Goal: Task Accomplishment & Management: Manage account settings

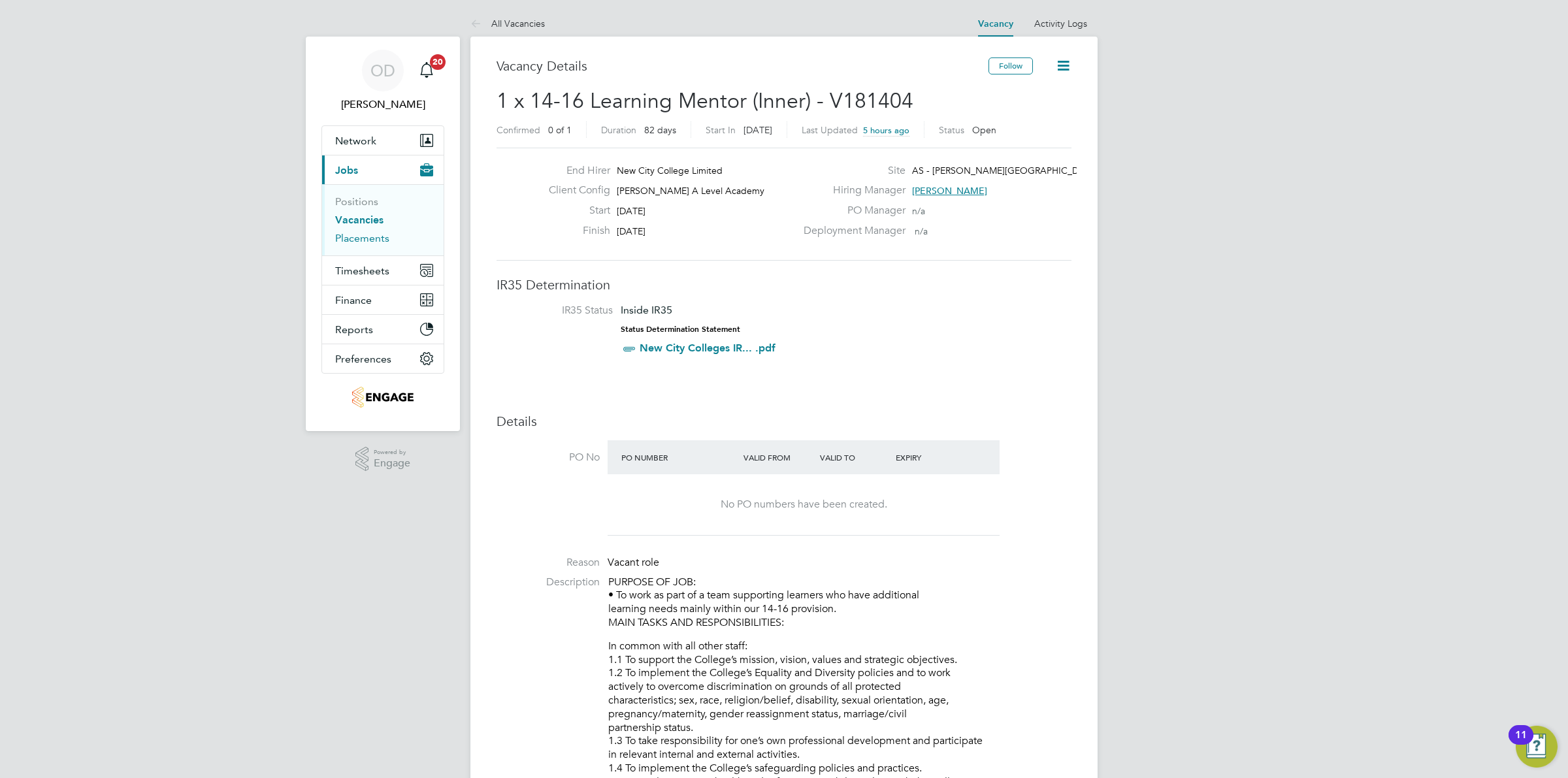
click at [340, 233] on link "Placements" at bounding box center [362, 237] width 54 height 12
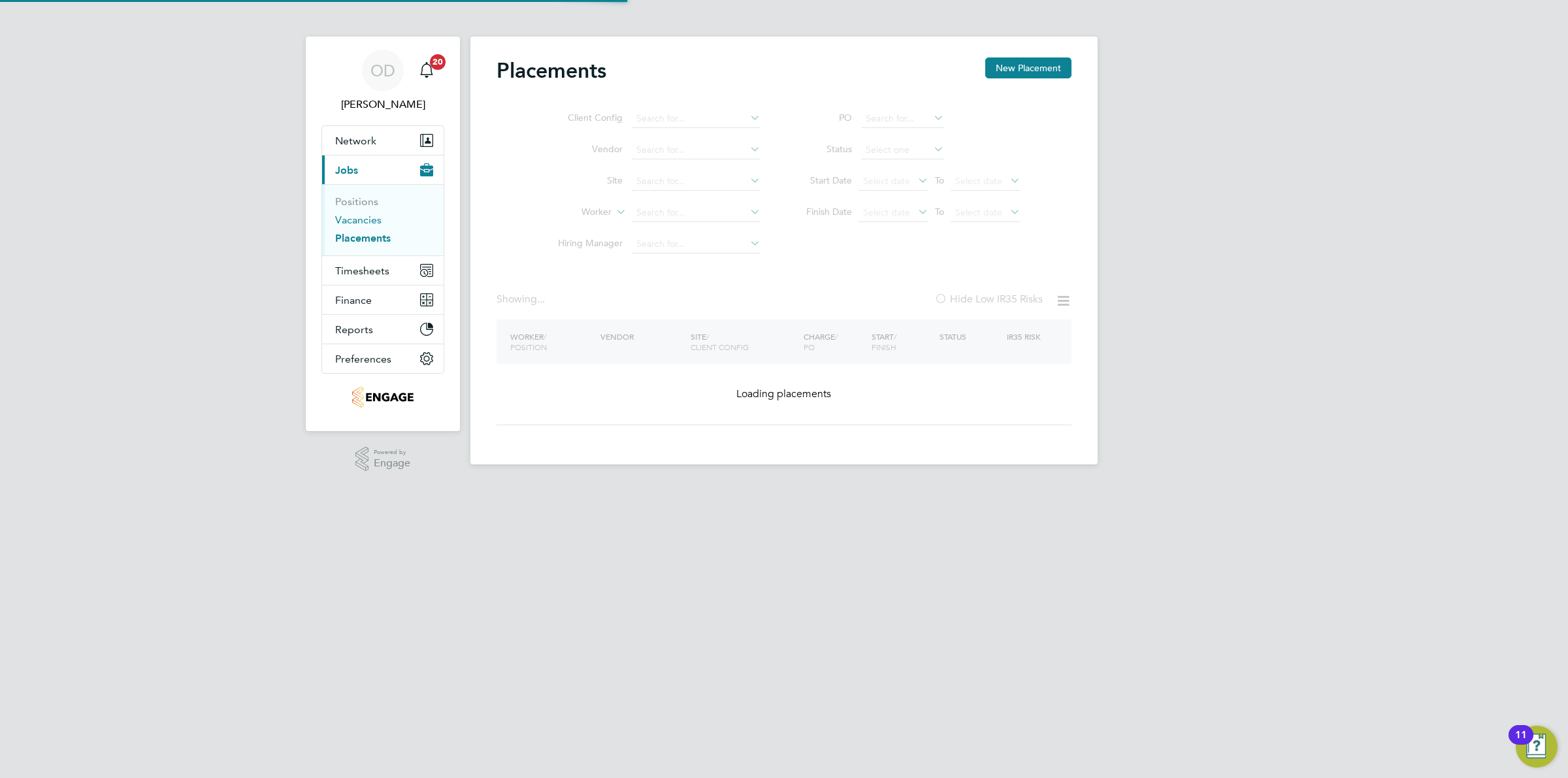
click at [353, 221] on link "Vacancies" at bounding box center [358, 220] width 46 height 12
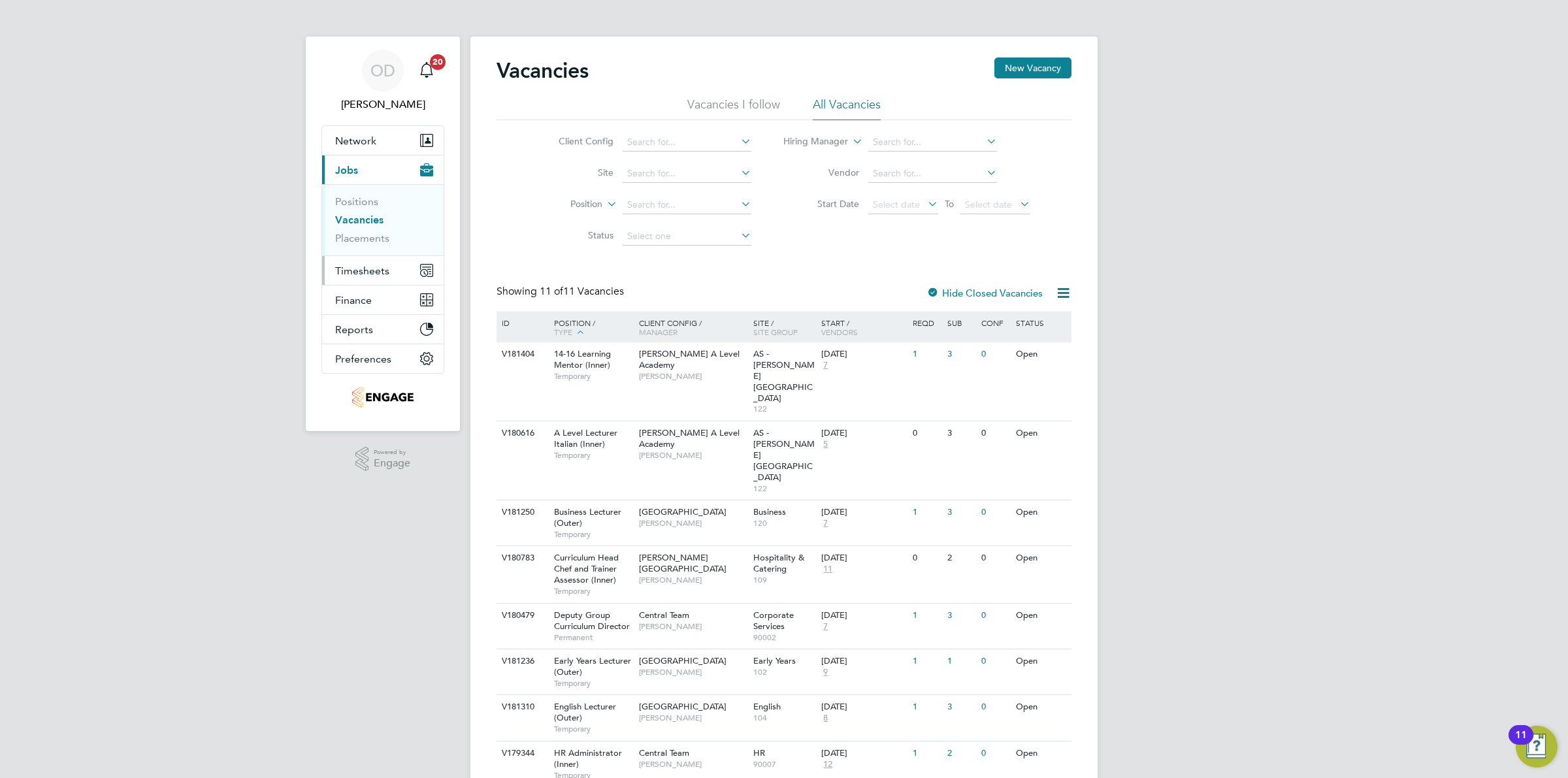
click at [354, 270] on span "Timesheets" at bounding box center [362, 271] width 54 height 12
click at [359, 262] on button "Timesheets" at bounding box center [382, 270] width 122 height 28
click at [355, 232] on link "Timesheets" at bounding box center [362, 230] width 54 height 12
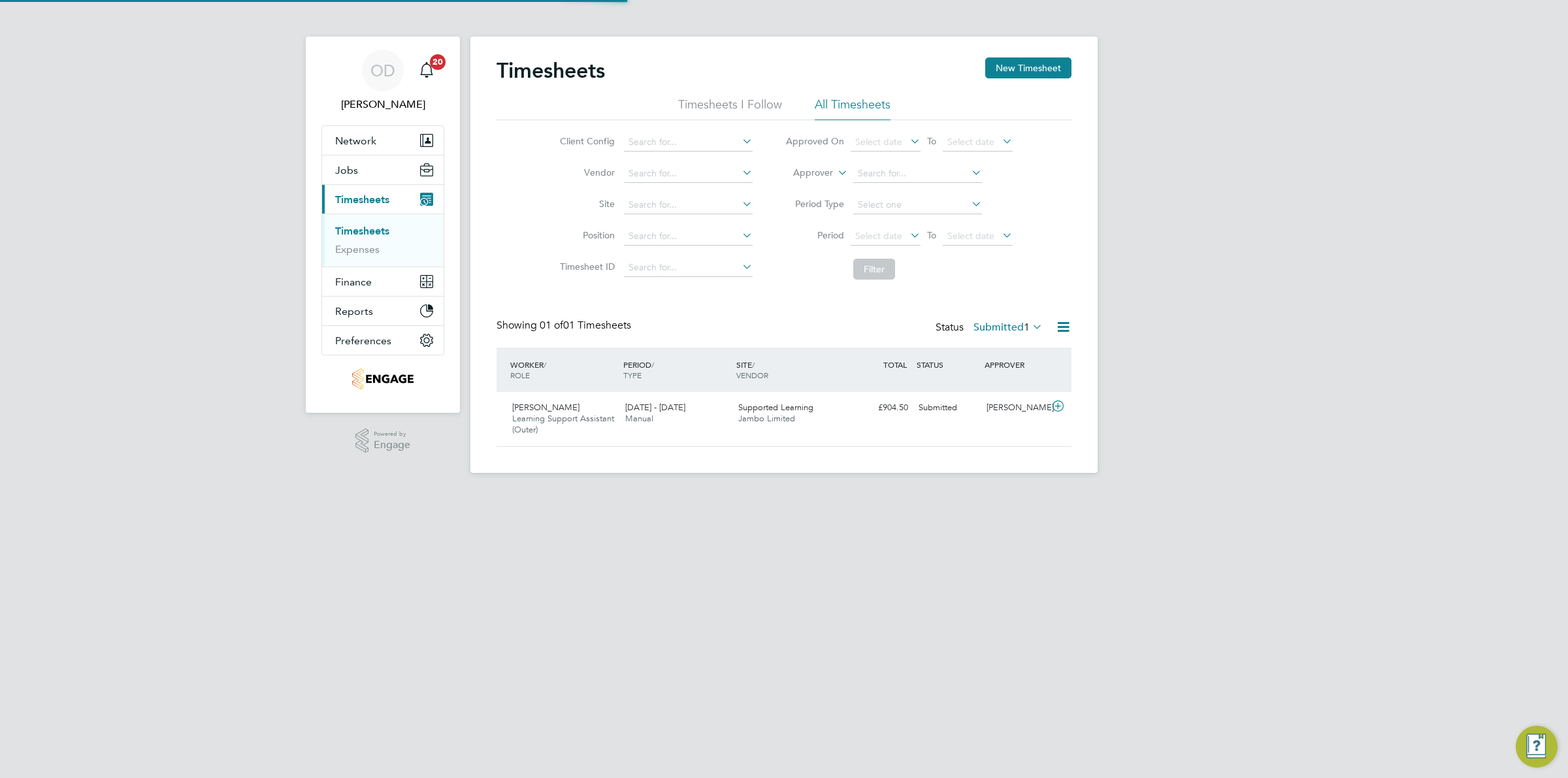
scroll to position [32, 113]
click at [862, 231] on span "Select date" at bounding box center [878, 236] width 47 height 12
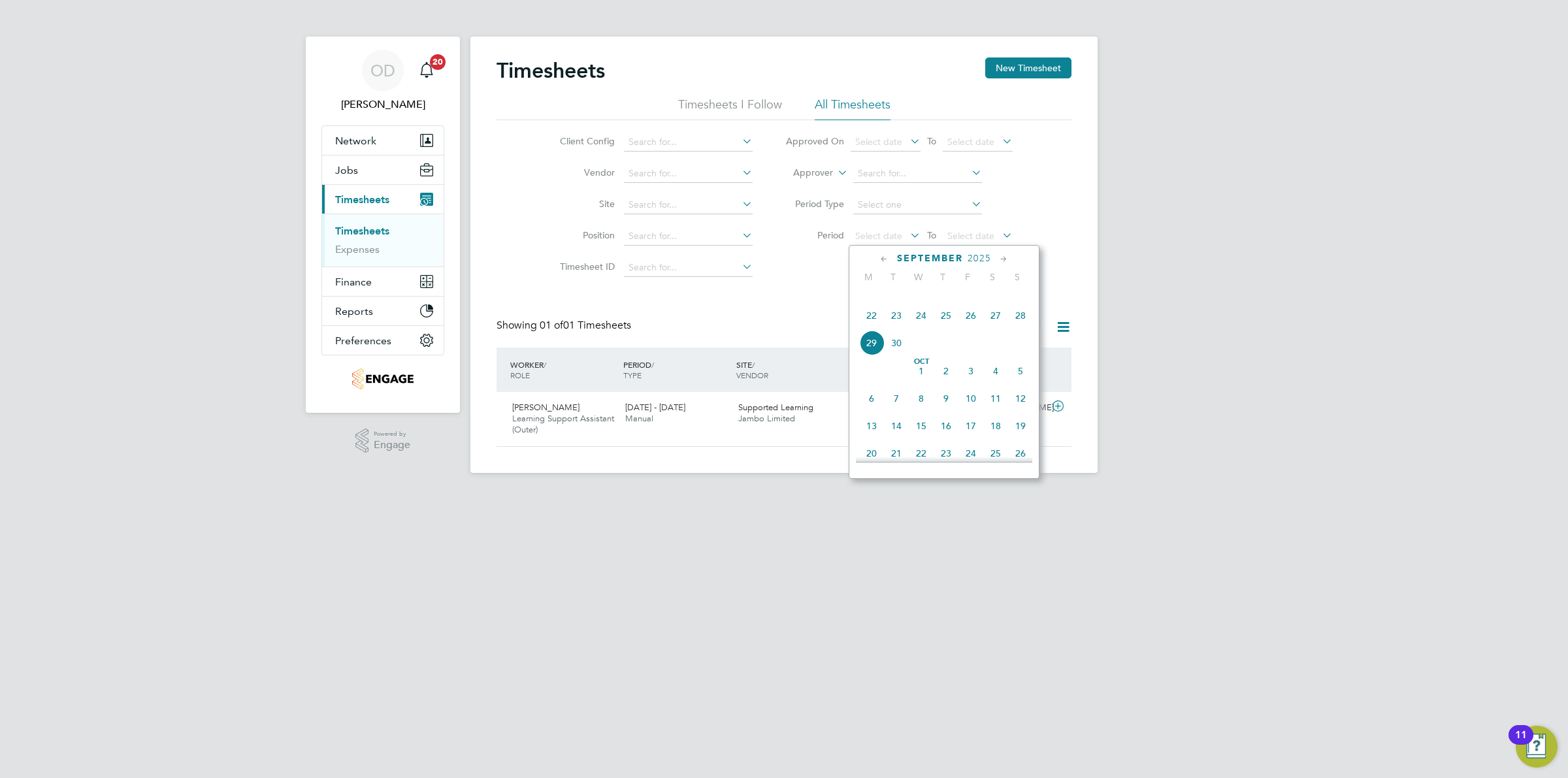
click at [874, 328] on span "22" at bounding box center [871, 315] width 25 height 25
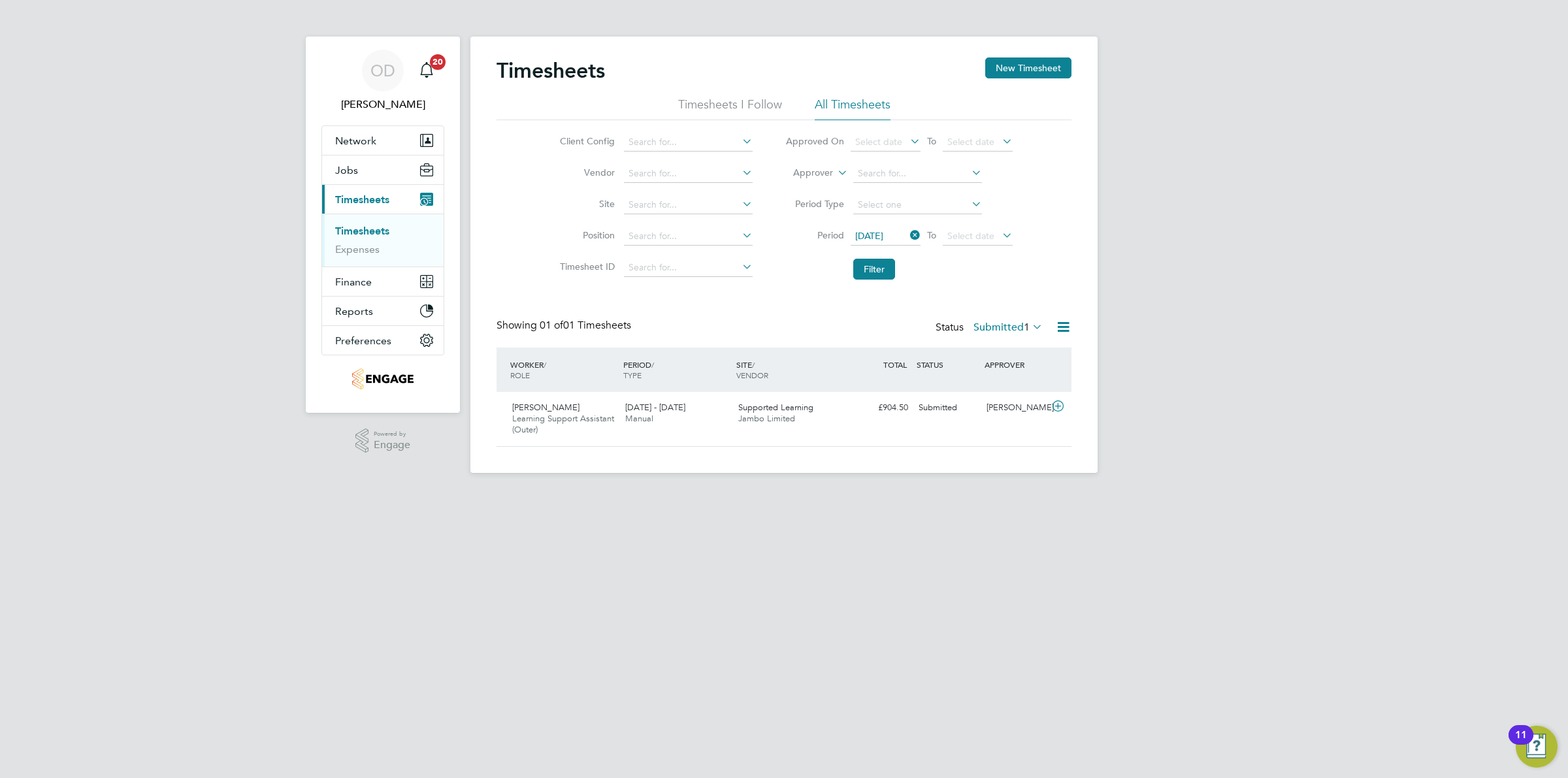
click at [1170, 237] on div "OD Ollie Dart Notifications 20 Applications: Network Team Members Businesses Si…" at bounding box center [784, 247] width 1568 height 494
click at [1000, 231] on icon at bounding box center [1000, 235] width 0 height 19
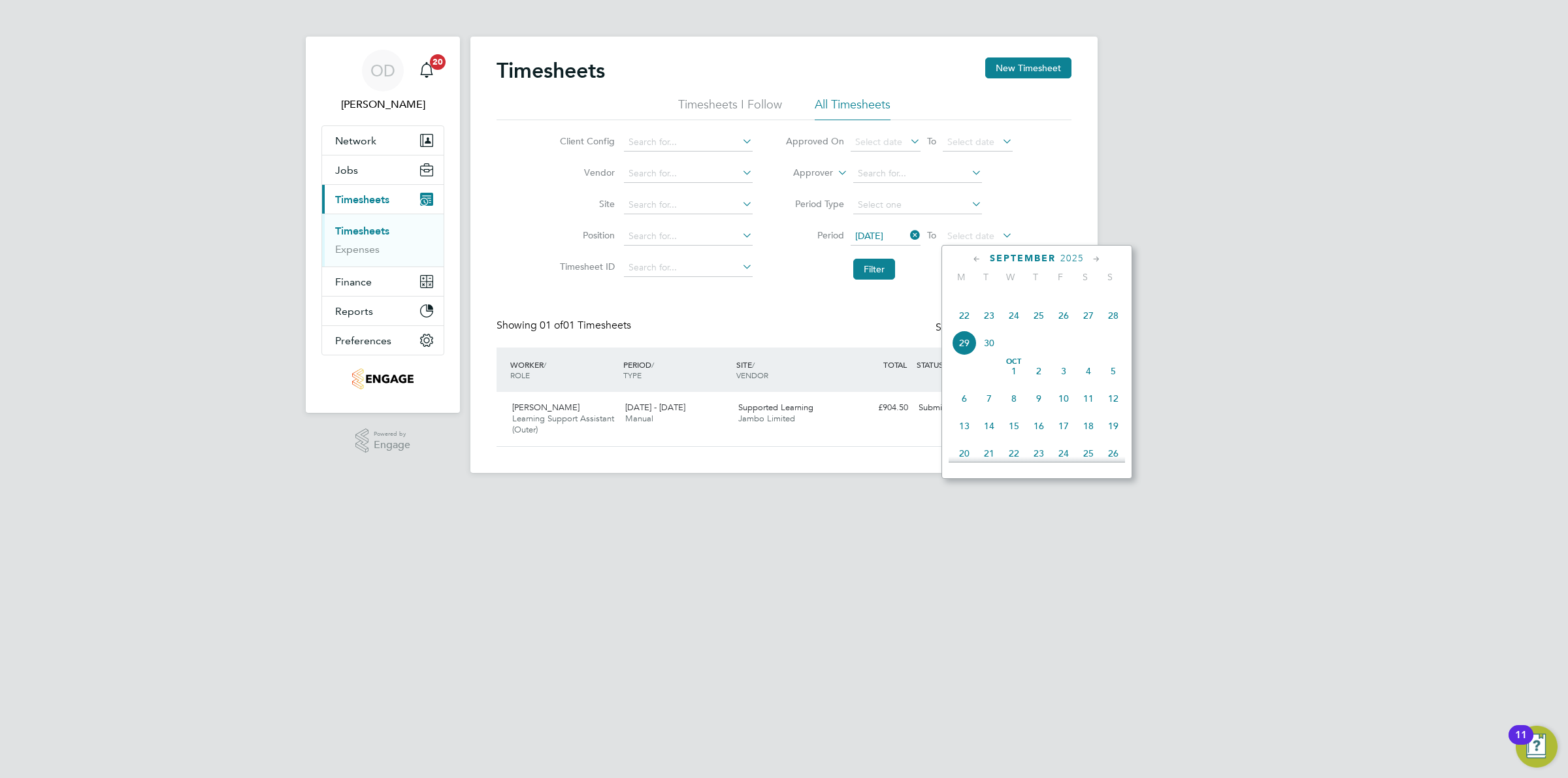
click at [1070, 328] on span "26" at bounding box center [1063, 315] width 25 height 25
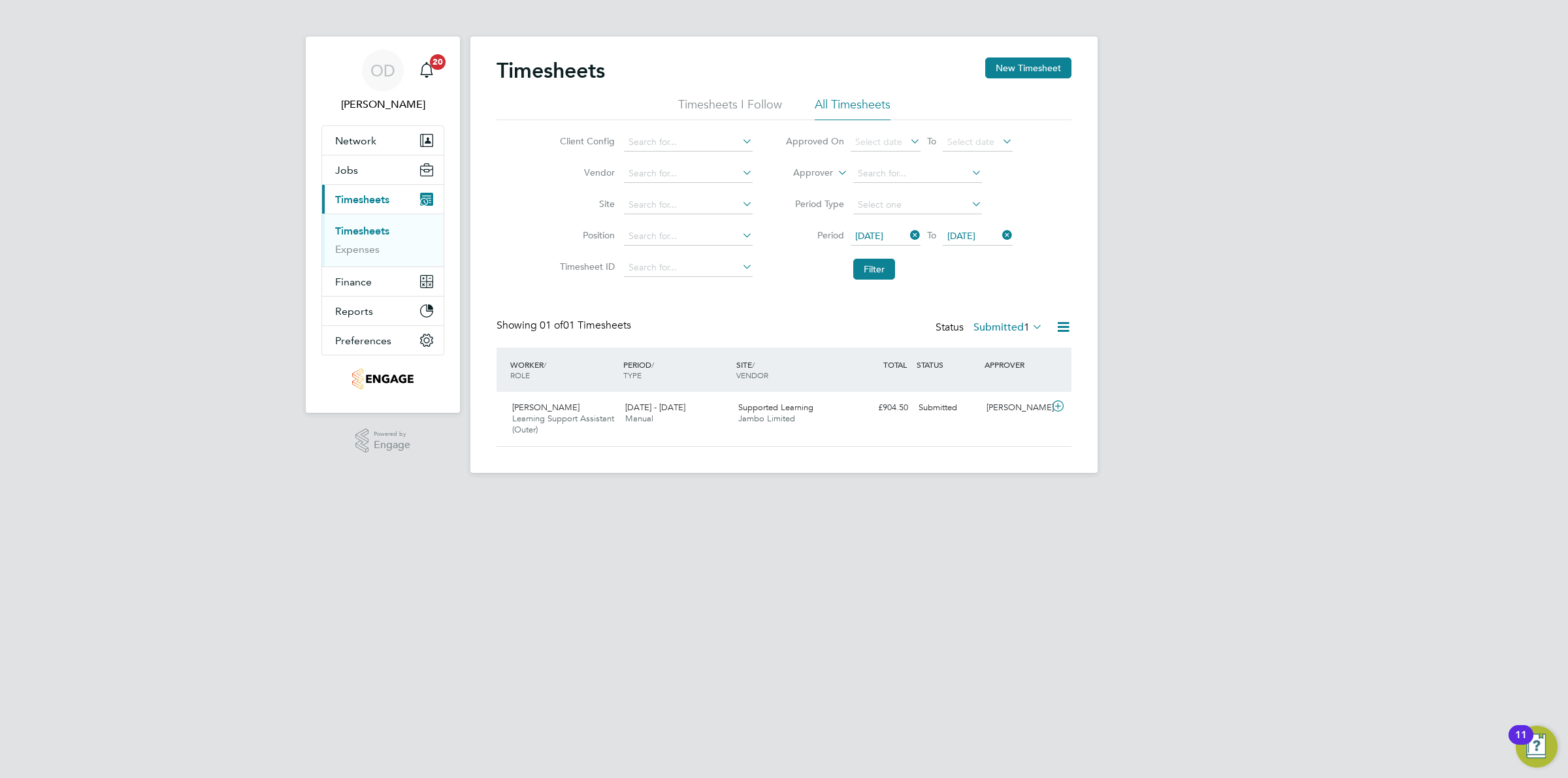
click at [1242, 310] on div "OD Ollie Dart Notifications 20 Applications: Network Team Members Businesses Si…" at bounding box center [784, 247] width 1568 height 494
click at [870, 266] on button "Filter" at bounding box center [874, 269] width 42 height 21
click at [828, 99] on li "All Timesheets" at bounding box center [852, 108] width 76 height 24
click at [908, 237] on icon at bounding box center [908, 235] width 0 height 19
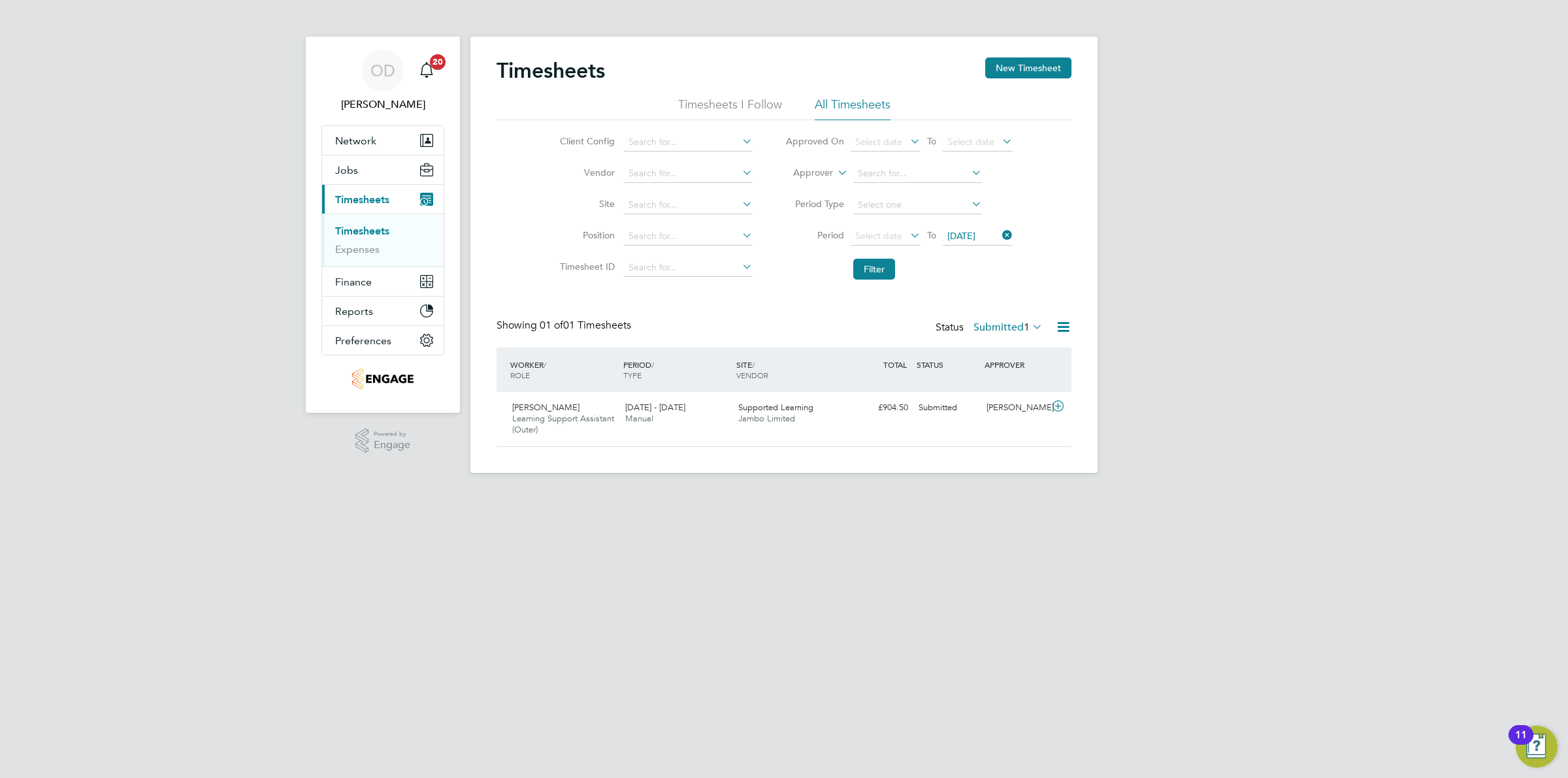
click at [908, 236] on icon at bounding box center [908, 235] width 0 height 19
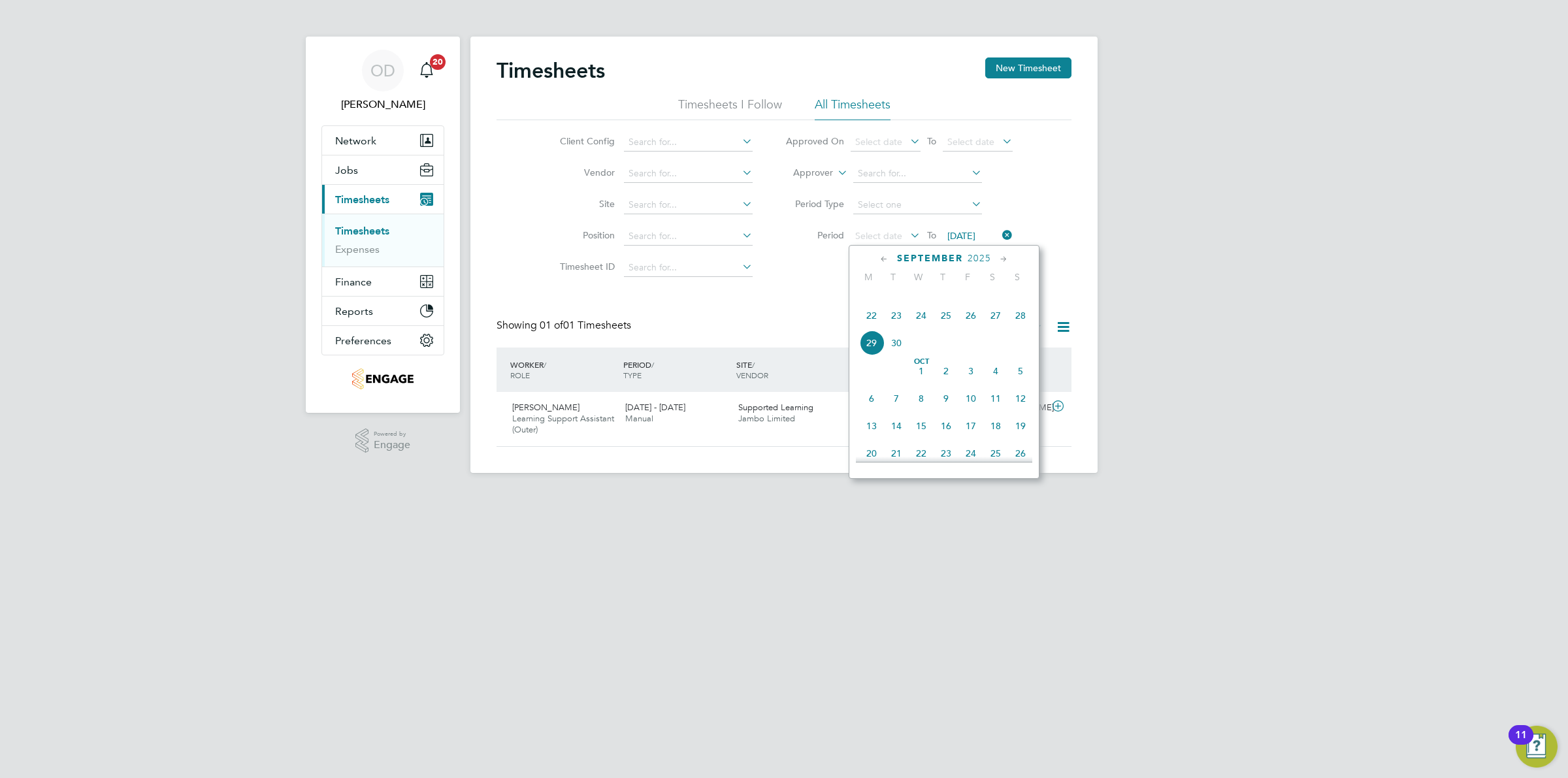
click at [1000, 229] on icon at bounding box center [1000, 235] width 0 height 19
click at [1076, 221] on div "Timesheets New Timesheet Timesheets I Follow All Timesheets Client Config Vendo…" at bounding box center [784, 254] width 627 height 437
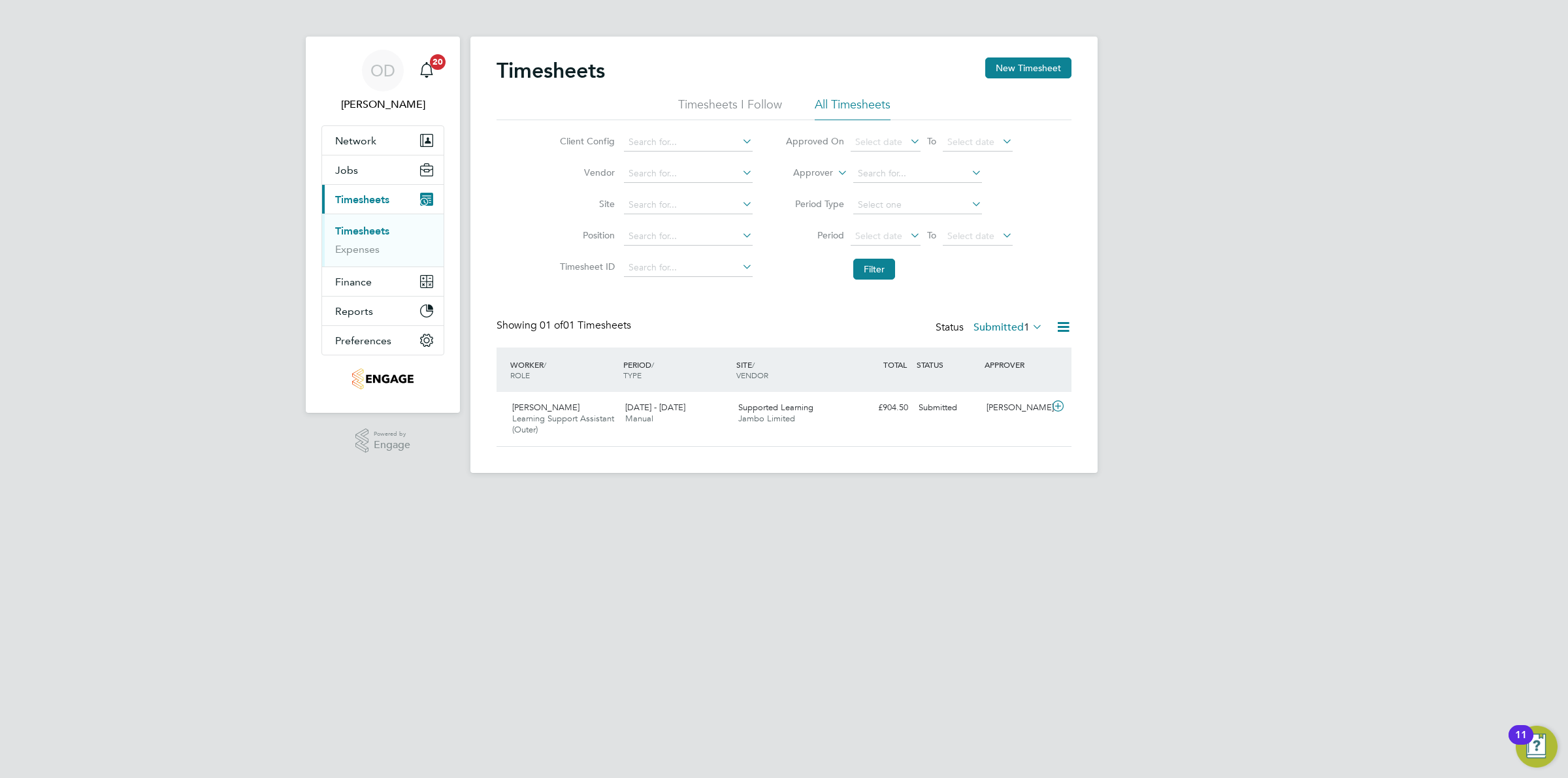
click at [808, 86] on div "Timesheets New Timesheet" at bounding box center [784, 77] width 575 height 39
click at [827, 100] on li "All Timesheets" at bounding box center [852, 108] width 76 height 24
click at [737, 96] on li "Timesheets I Follow" at bounding box center [730, 108] width 104 height 24
click at [835, 96] on li "All Timesheets" at bounding box center [852, 108] width 76 height 24
click at [902, 237] on span "Select date" at bounding box center [886, 237] width 70 height 18
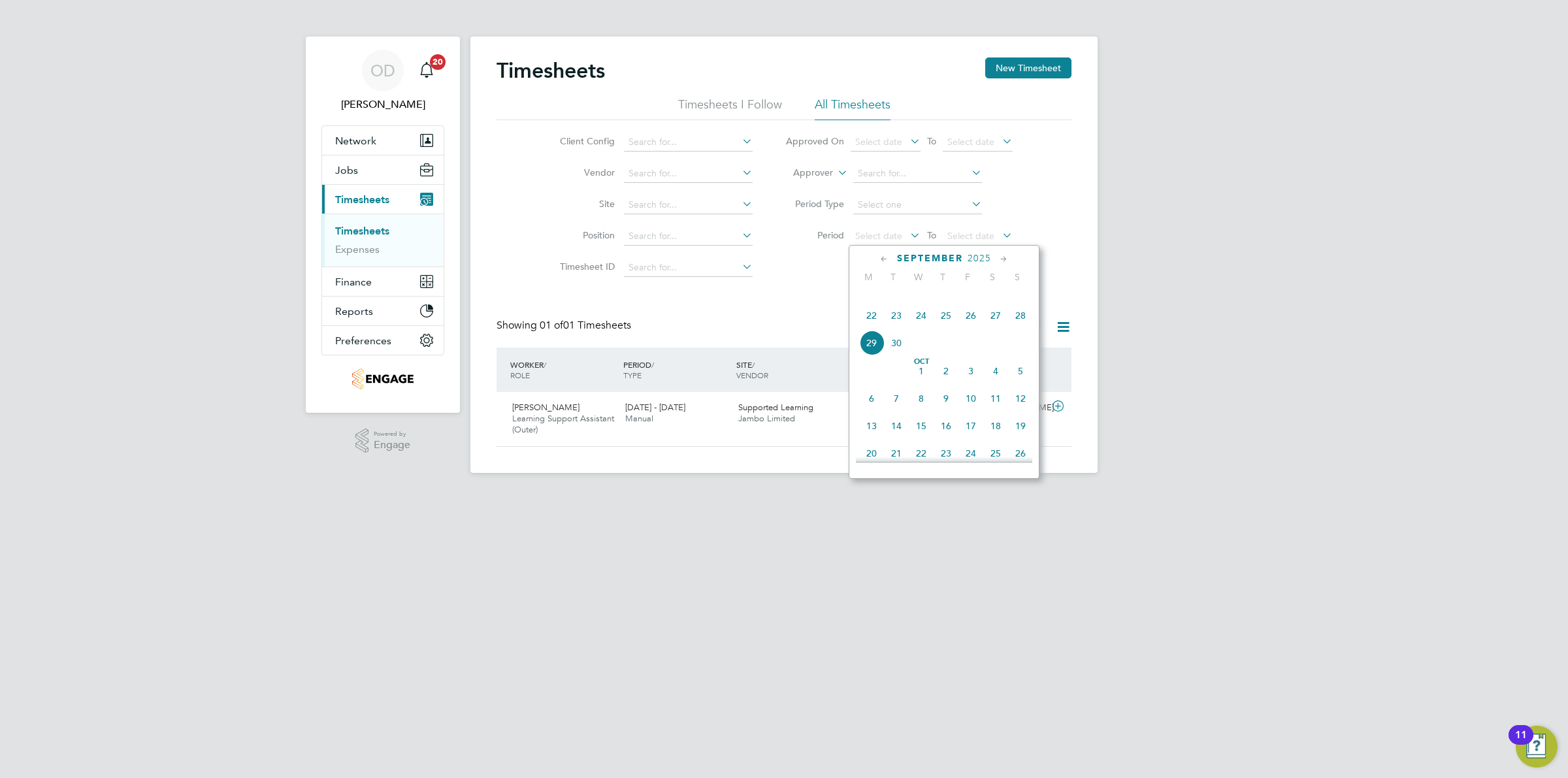
click at [871, 328] on span "22" at bounding box center [871, 315] width 25 height 25
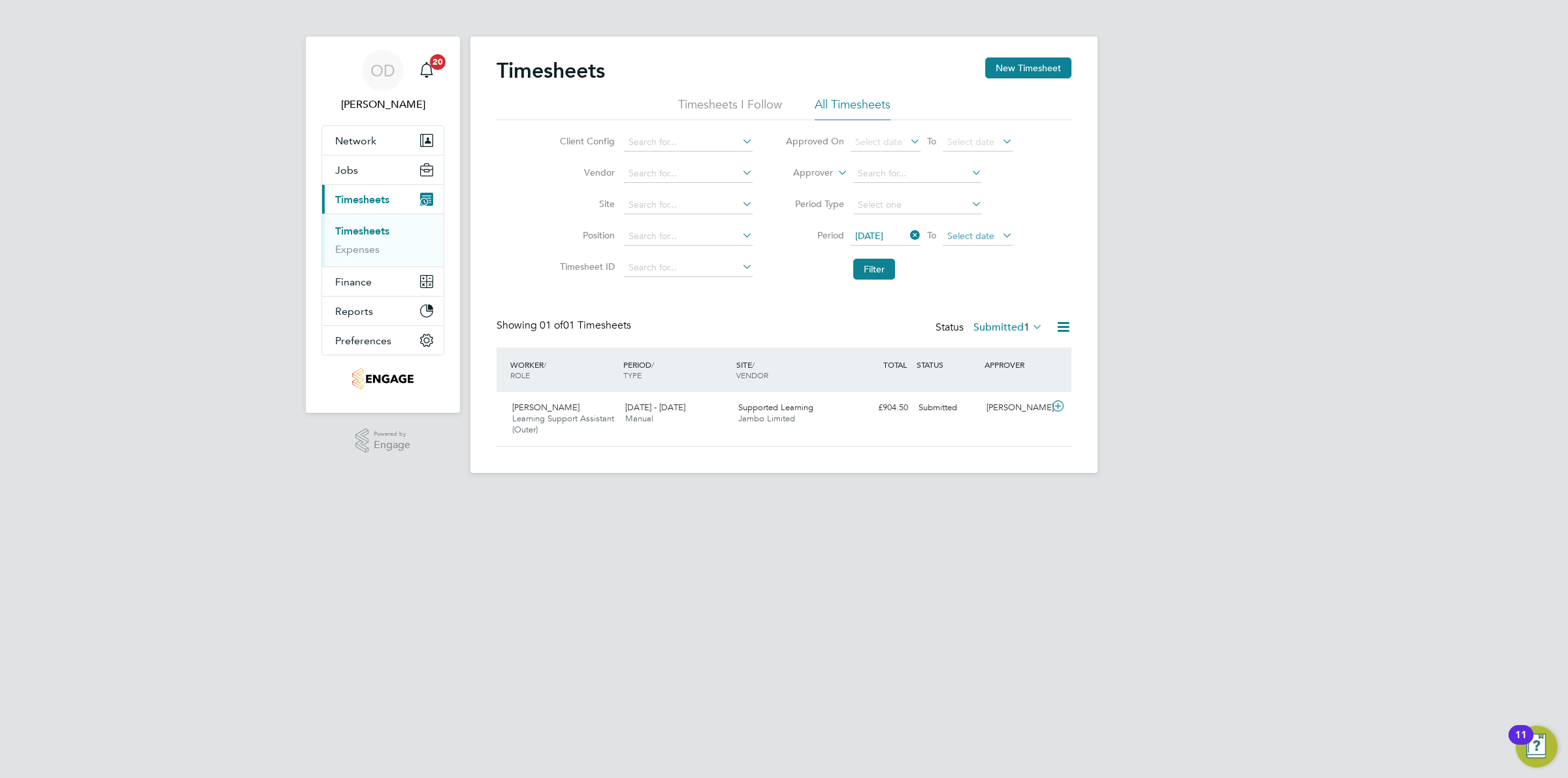
click at [996, 237] on span "Select date" at bounding box center [977, 237] width 70 height 18
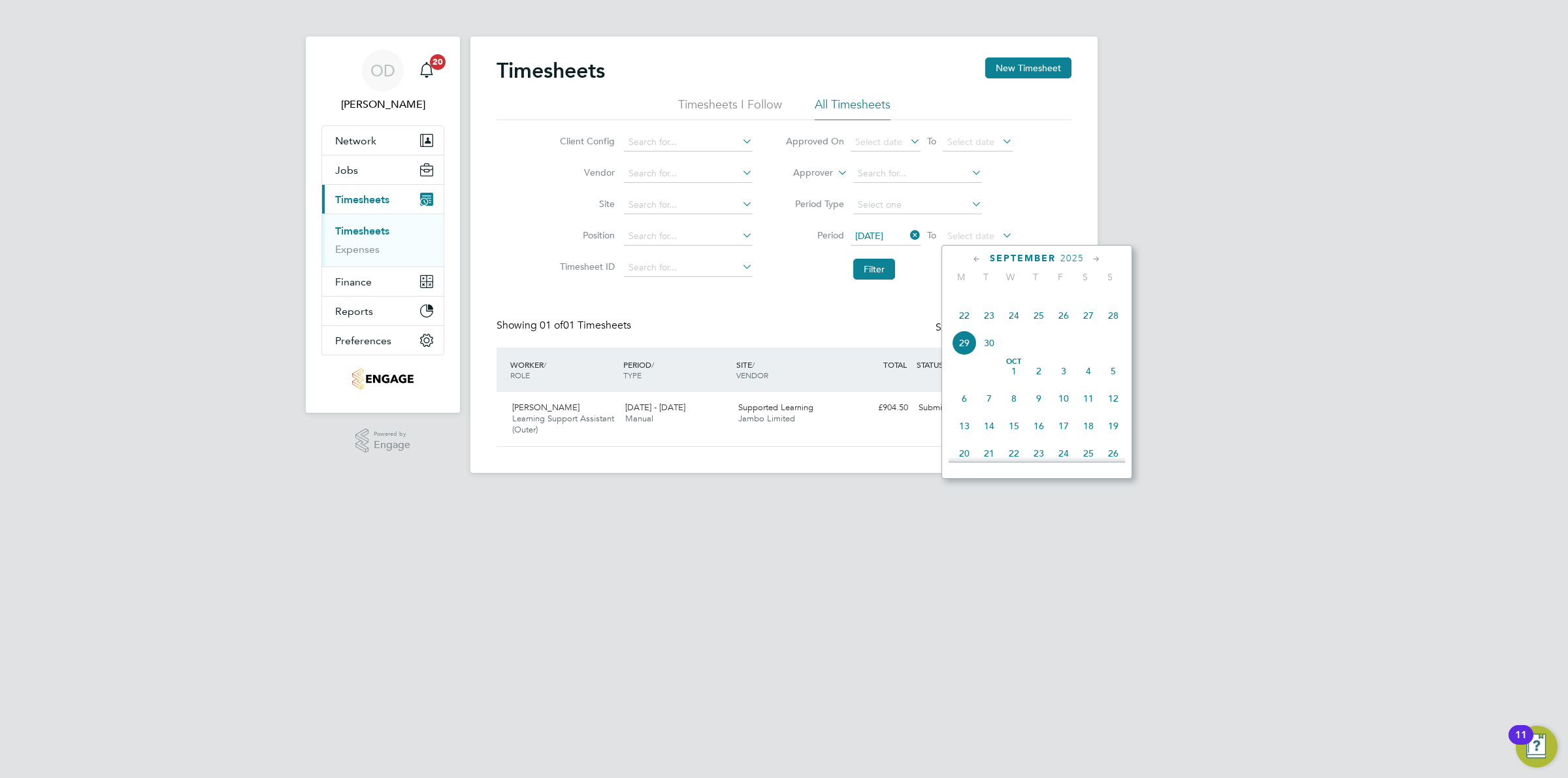
click at [1058, 328] on span "26" at bounding box center [1063, 315] width 25 height 25
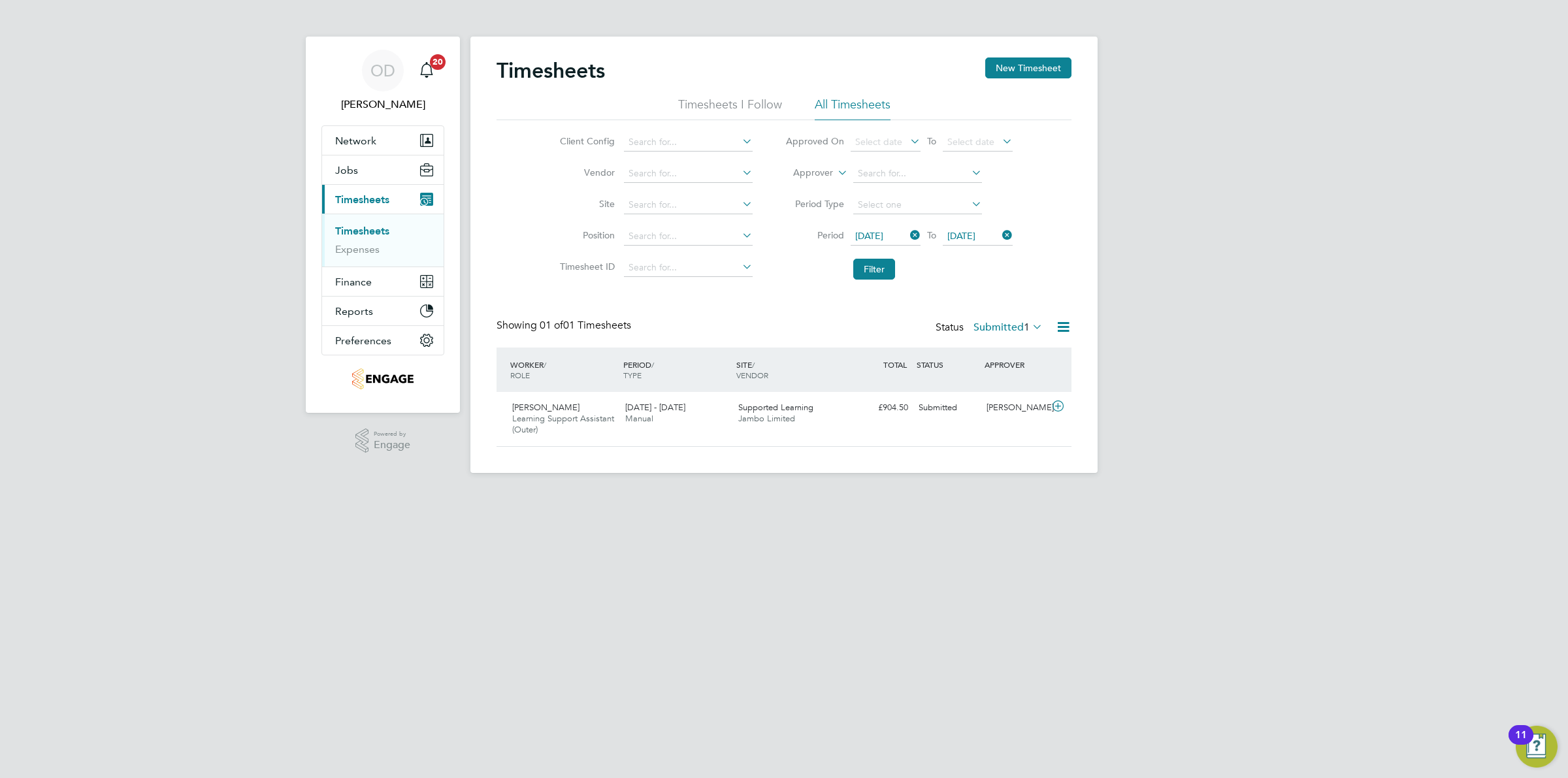
click at [1166, 302] on div "OD Ollie Dart Notifications 20 Applications: Network Team Members Businesses Si…" at bounding box center [784, 247] width 1568 height 494
click at [877, 272] on button "Filter" at bounding box center [874, 269] width 42 height 21
click at [1017, 330] on label "Submitted 1" at bounding box center [1007, 327] width 69 height 13
click at [1020, 348] on li "All" at bounding box center [1006, 350] width 60 height 19
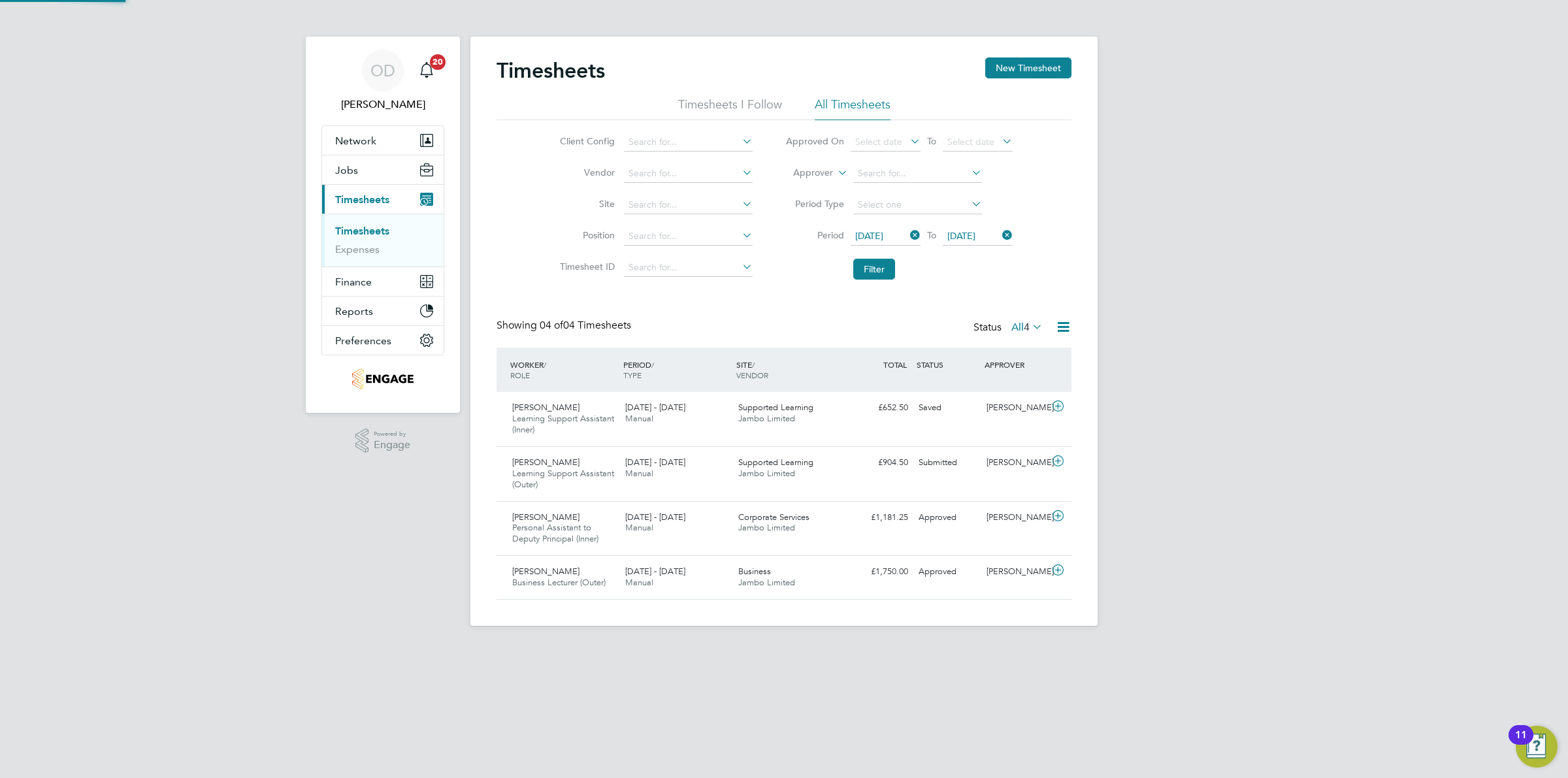
click at [1173, 340] on div "OD Ollie Dart Notifications 20 Applications: Network Team Members Businesses Si…" at bounding box center [784, 323] width 1568 height 647
click at [955, 422] on div "Marvin Vernal Learning Support Assistant (Inner) 22 - 28 Sep 2025 22 - 28 Sep 2…" at bounding box center [784, 419] width 575 height 54
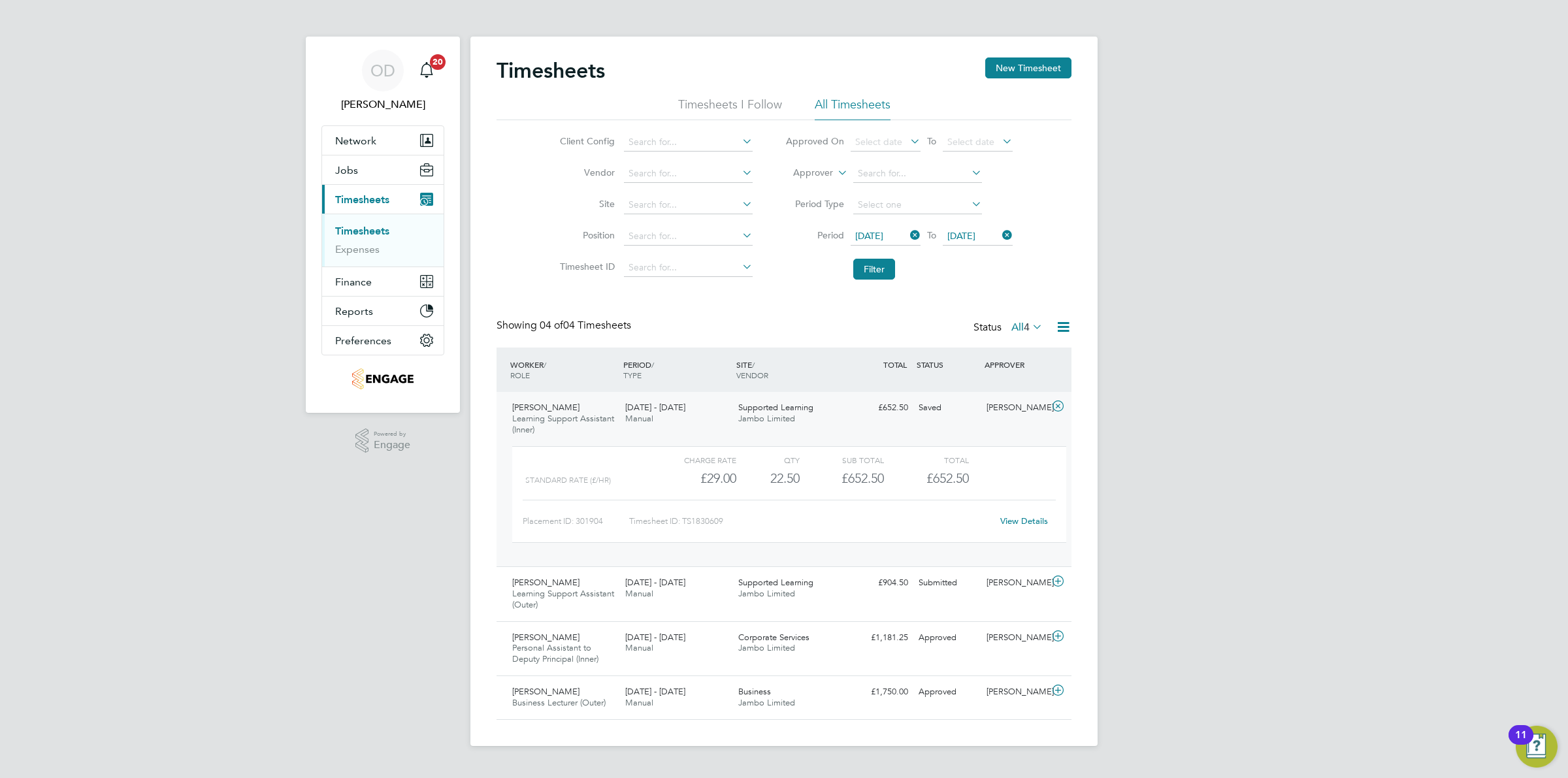
click at [1026, 519] on link "View Details" at bounding box center [1023, 521] width 48 height 11
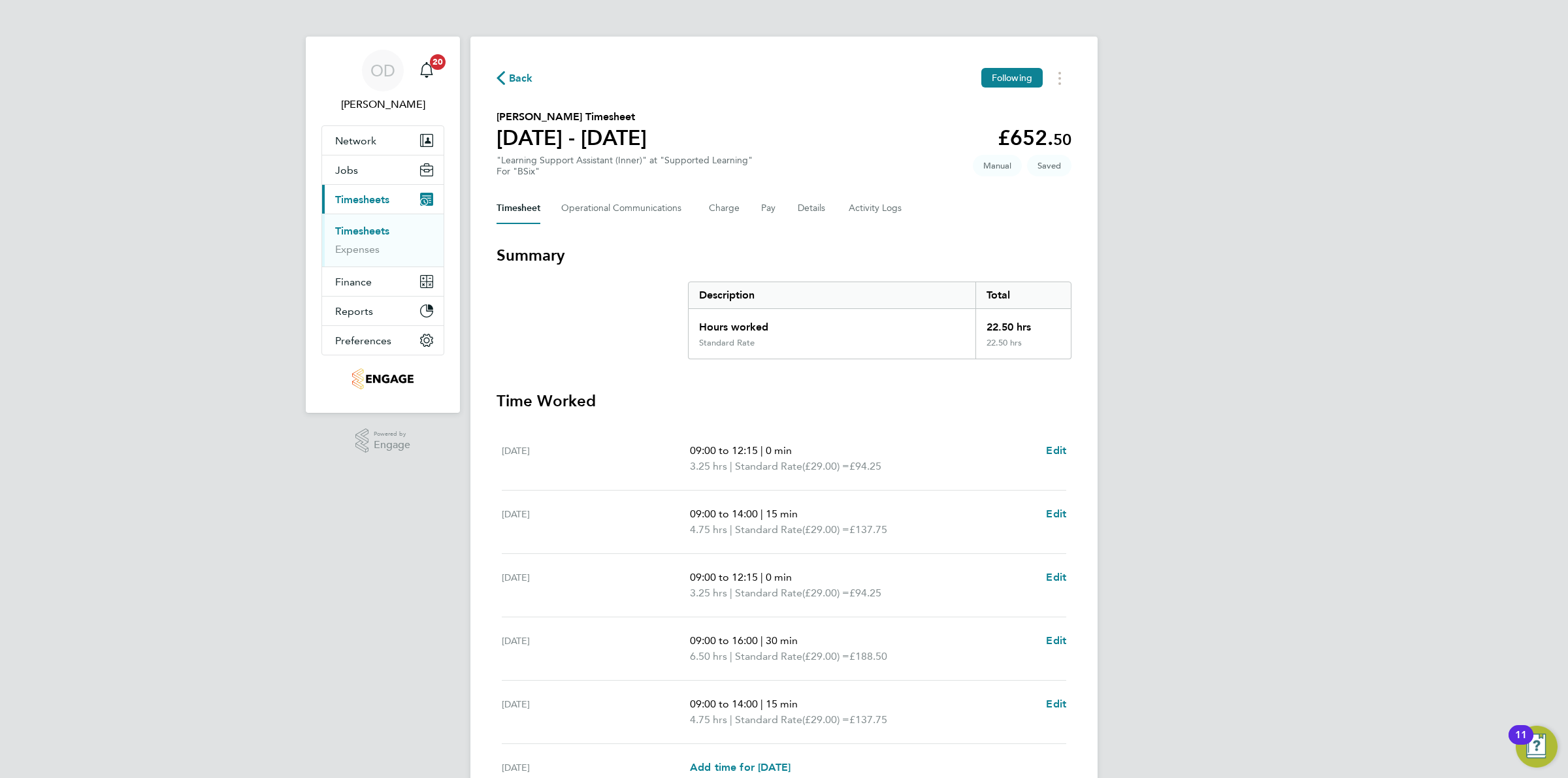
scroll to position [177, 0]
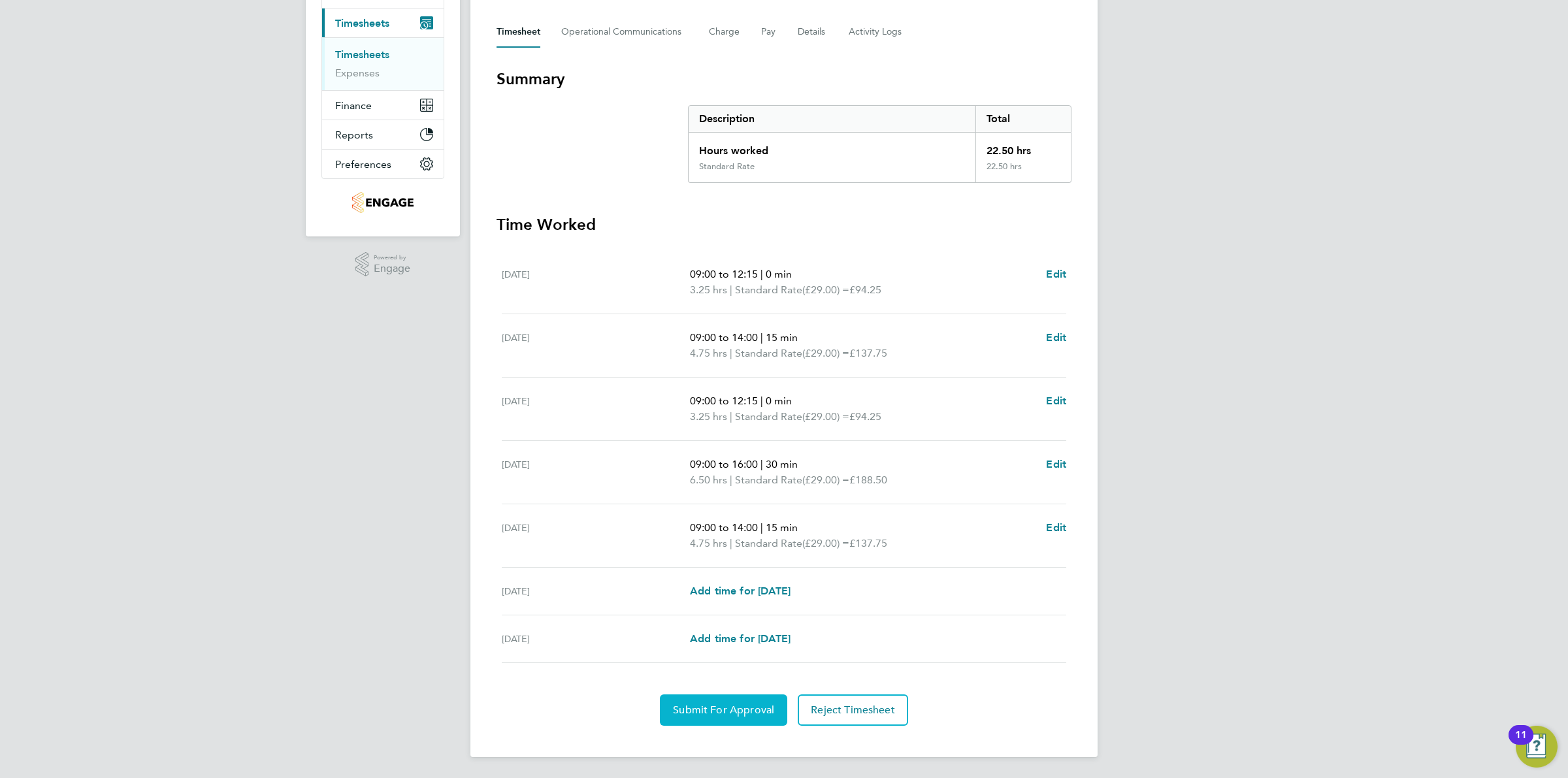
click at [709, 703] on button "Submit For Approval" at bounding box center [723, 710] width 127 height 32
